Goal: Task Accomplishment & Management: Complete application form

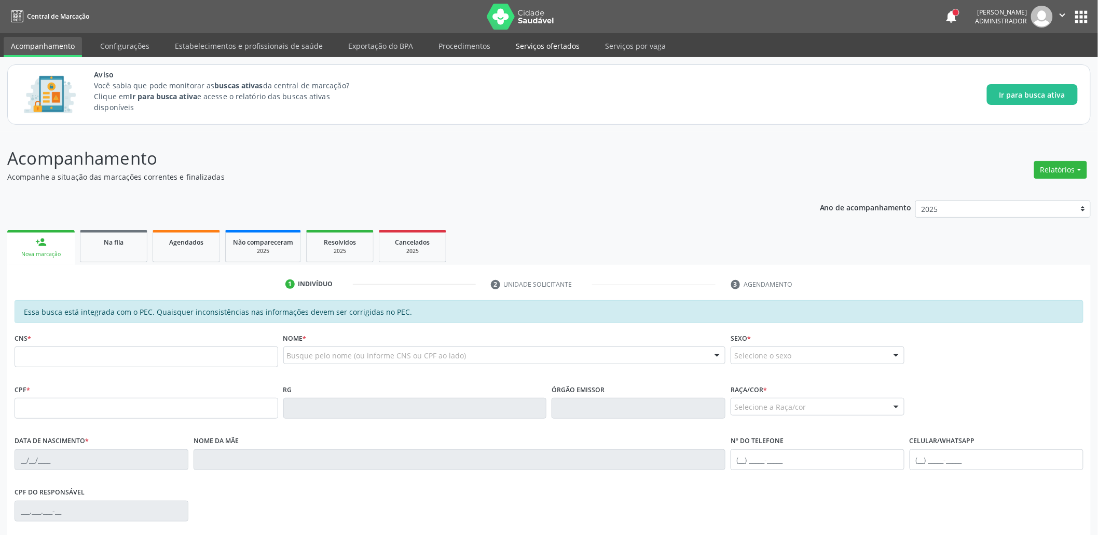
click at [546, 51] on link "Serviços ofertados" at bounding box center [548, 46] width 78 height 18
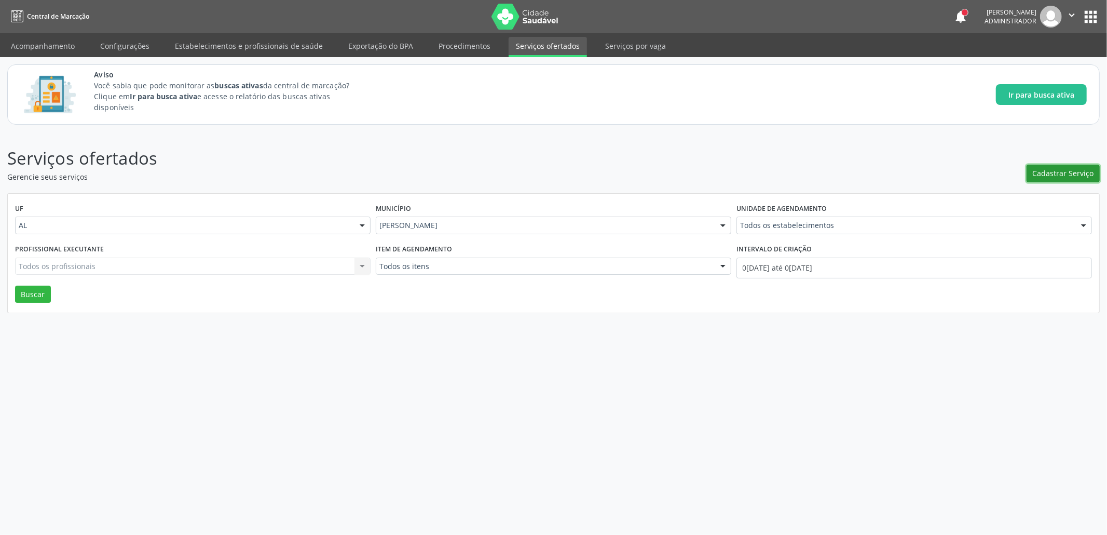
click at [1063, 171] on span "Cadastrar Serviço" at bounding box center [1063, 173] width 61 height 11
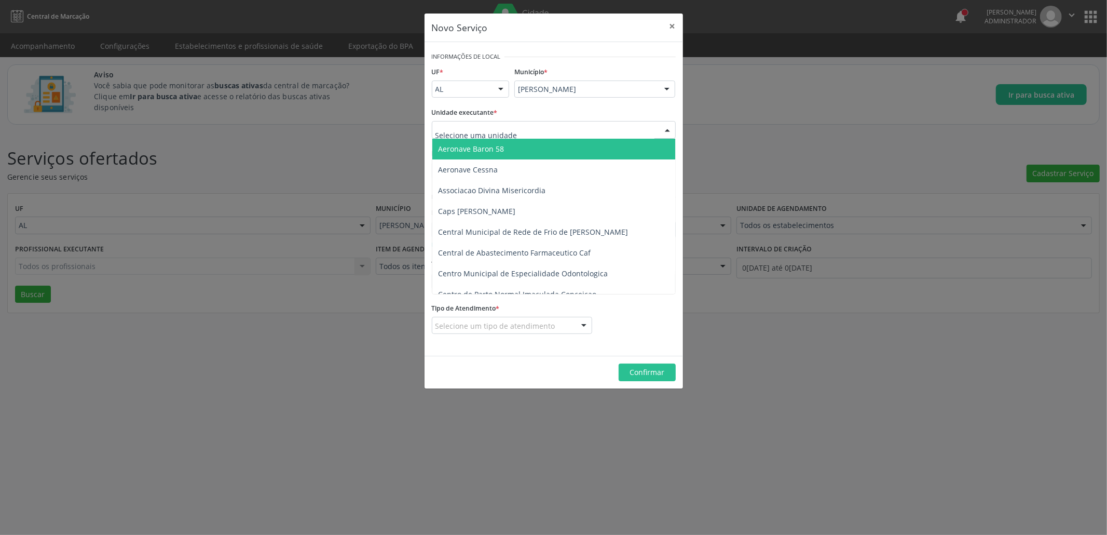
type input "s"
type input "esta"
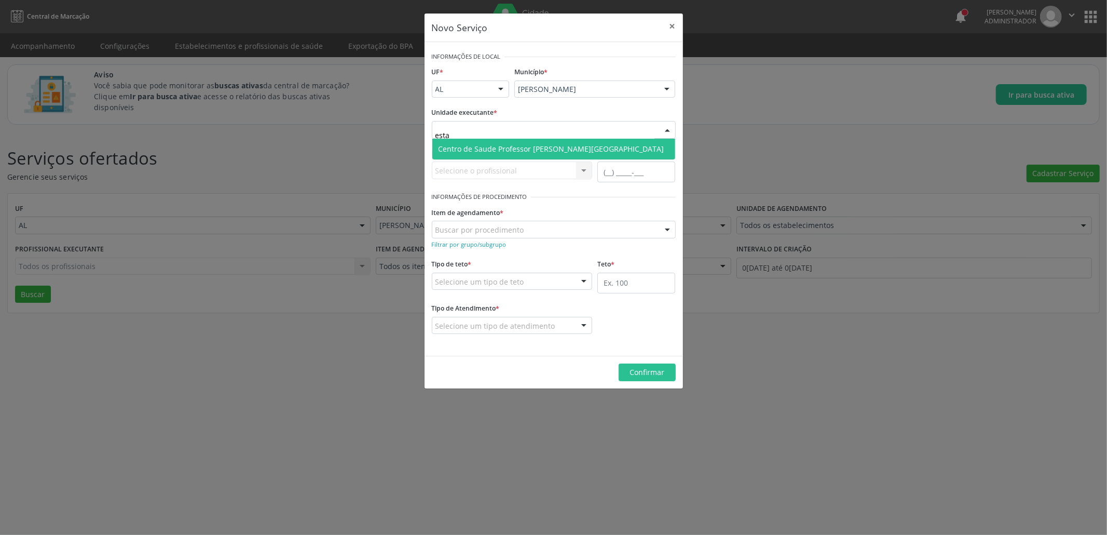
click at [480, 139] on span "Centro de Saude Professor [PERSON_NAME][GEOGRAPHIC_DATA]" at bounding box center [553, 149] width 243 height 21
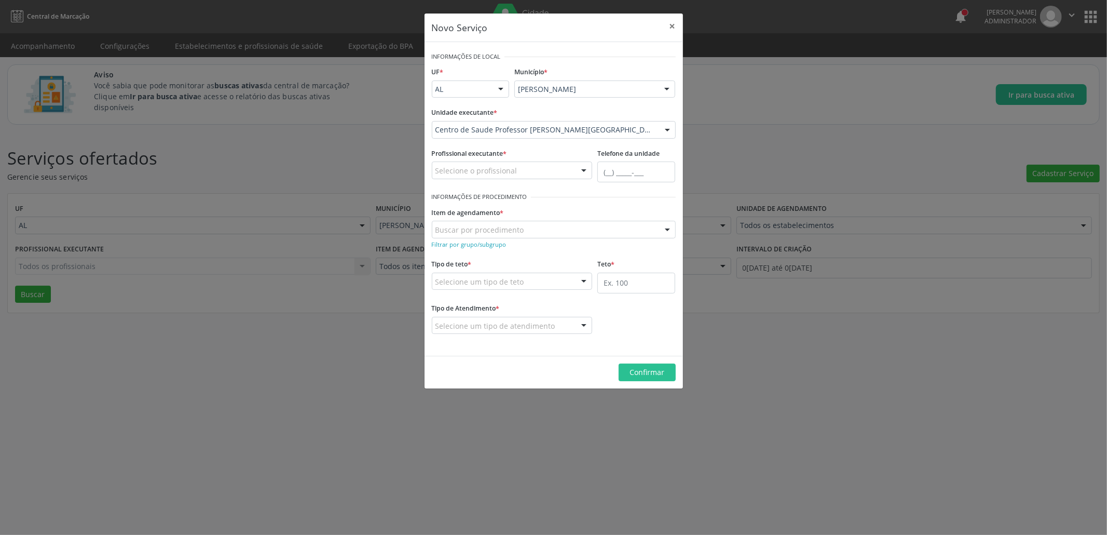
click at [482, 159] on label "Profissional executante *" at bounding box center [469, 154] width 75 height 16
type input "gea"
click at [477, 194] on span "[PERSON_NAME]" at bounding box center [512, 189] width 160 height 21
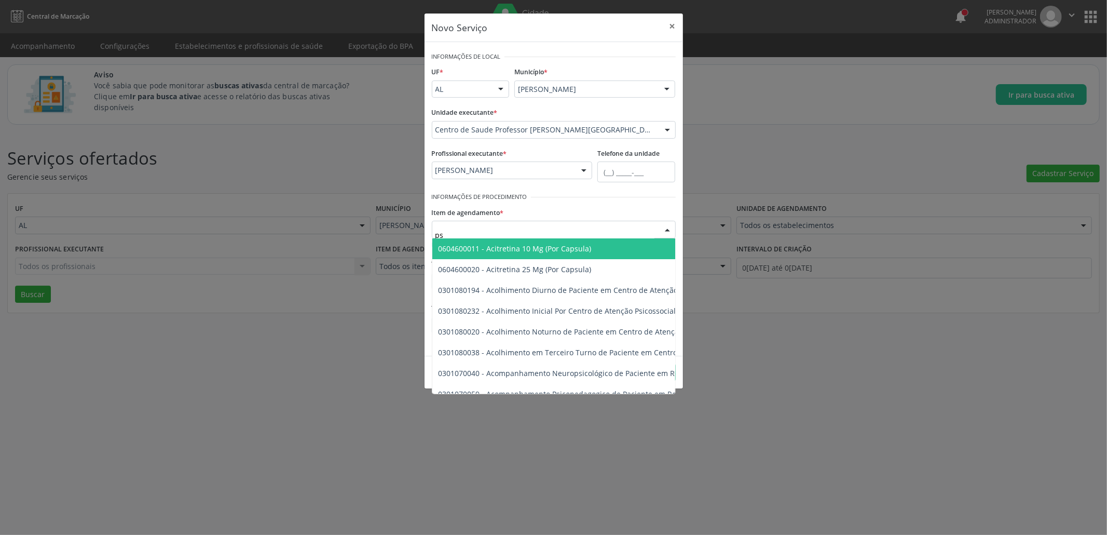
type input "p"
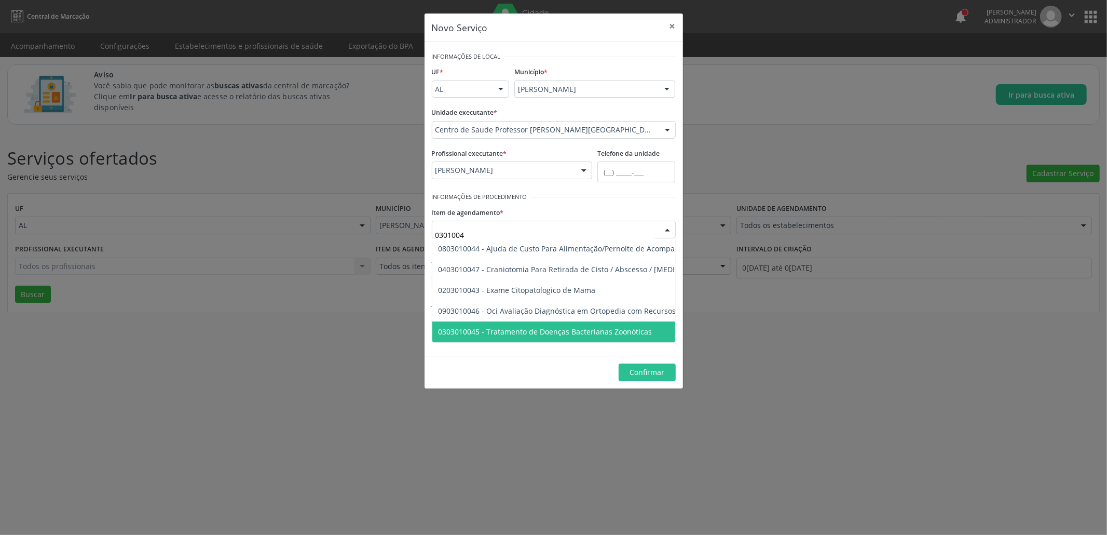
type input "03010045"
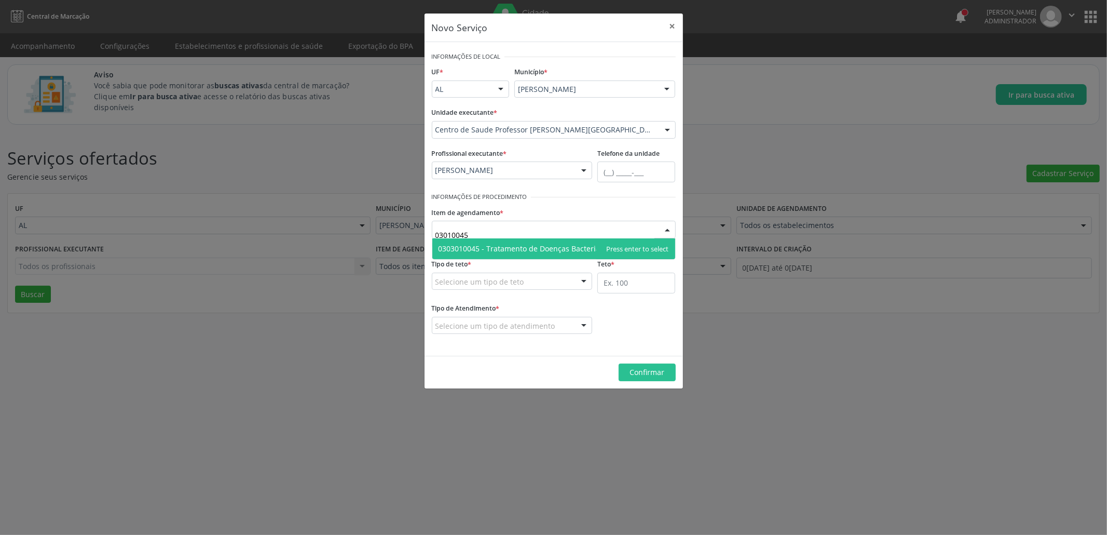
click at [510, 254] on span "0303010045 - Tratamento de Doenças Bacterianas Zoonóticas" at bounding box center [553, 248] width 243 height 21
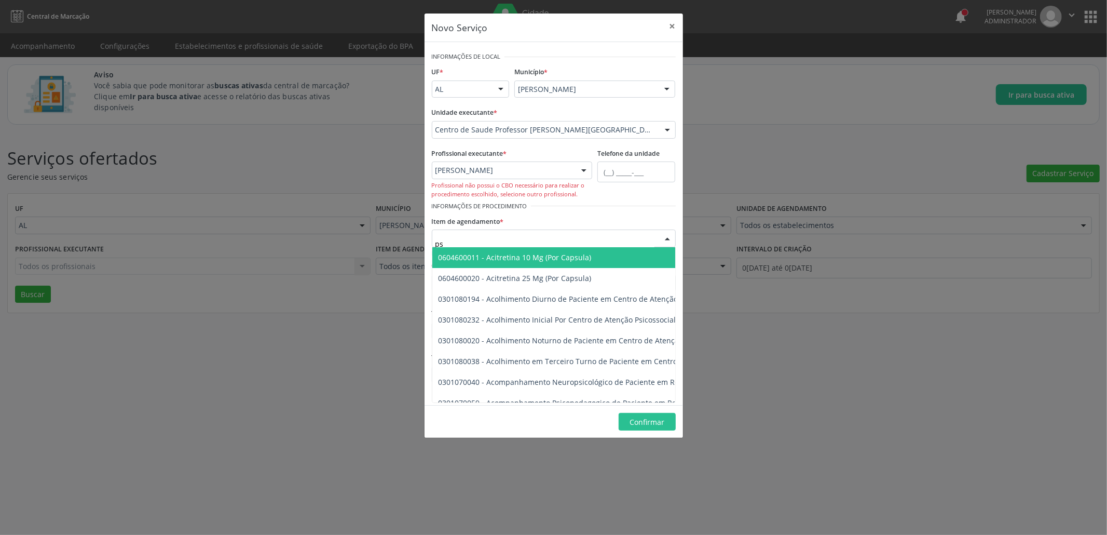
type input "p"
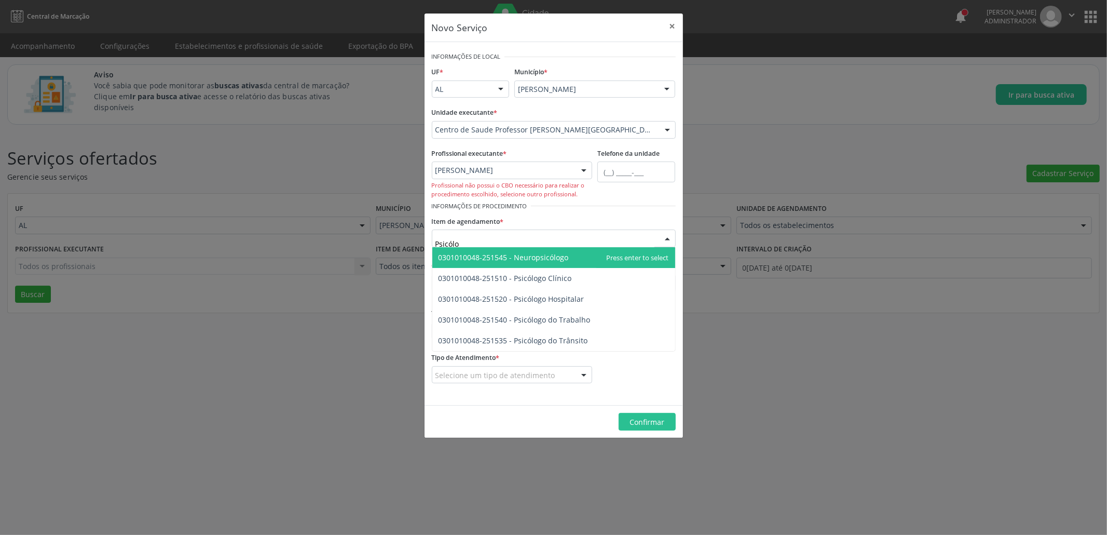
type input "Psicól"
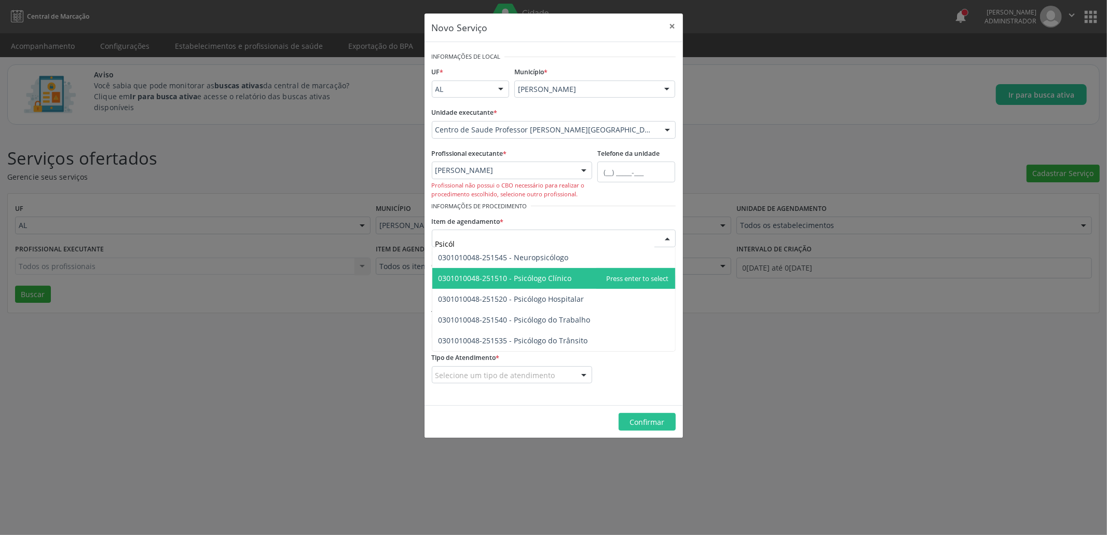
click at [539, 284] on span "0301010048-251510 - Psicólogo Clínico" at bounding box center [553, 278] width 243 height 21
